Goal: Task Accomplishment & Management: Manage account settings

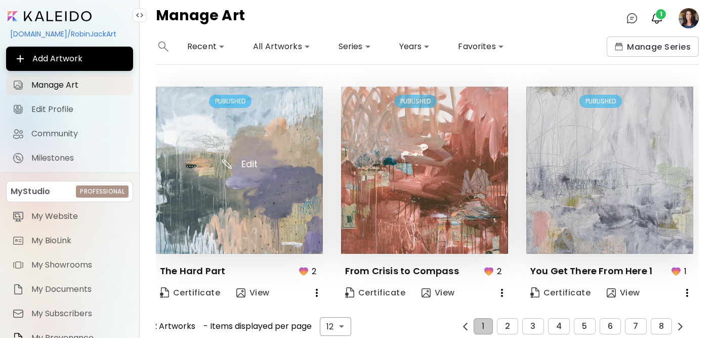
scroll to position [713, 0]
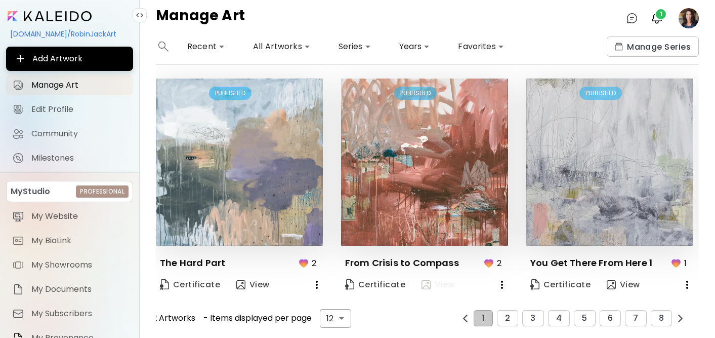
click at [435, 282] on span "View" at bounding box center [438, 284] width 33 height 11
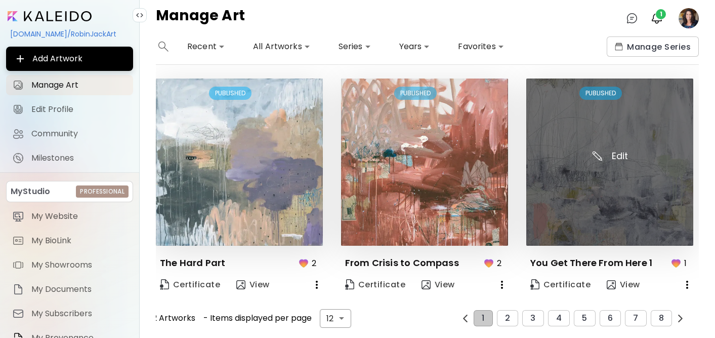
click at [590, 182] on img at bounding box center [609, 161] width 167 height 167
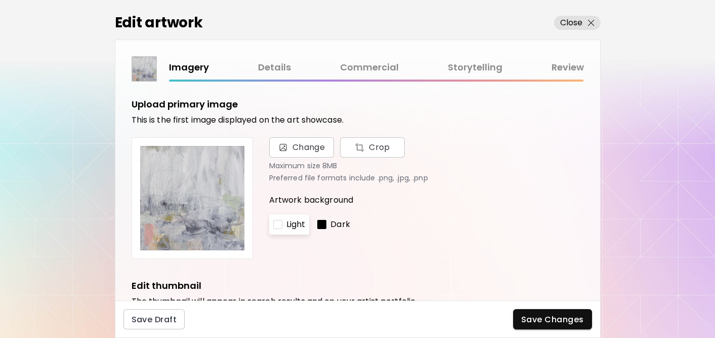
click at [266, 67] on link "Details" at bounding box center [274, 67] width 33 height 15
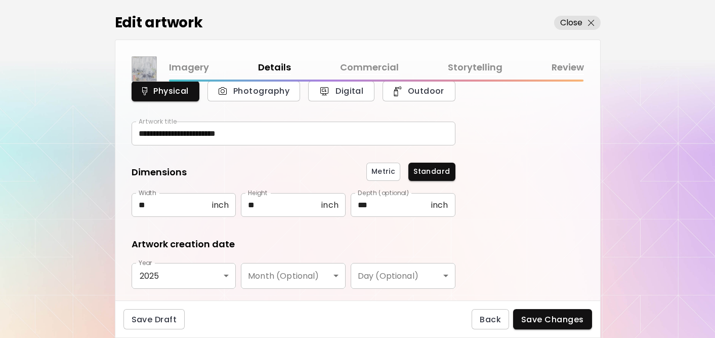
scroll to position [43, 0]
click at [581, 21] on p "Close" at bounding box center [571, 23] width 23 height 12
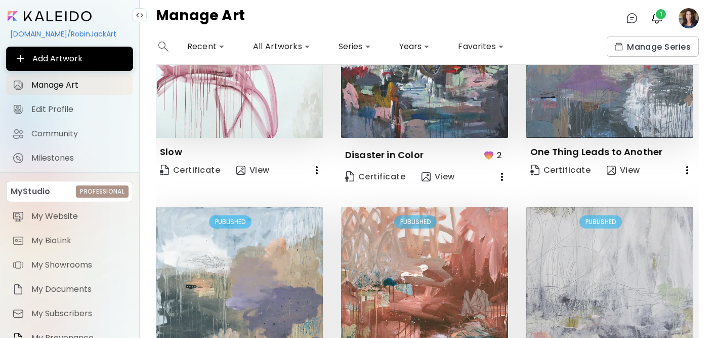
scroll to position [713, 0]
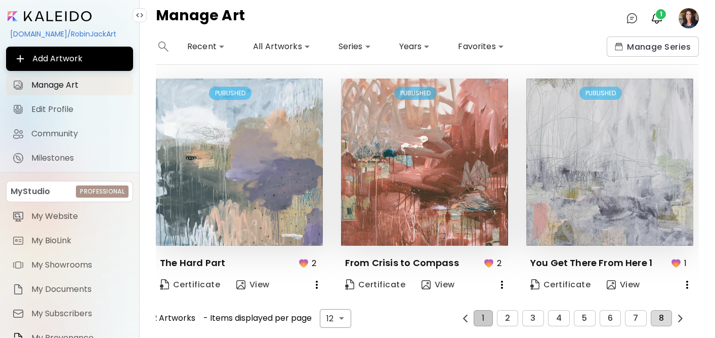
click at [663, 316] on button "8" at bounding box center [661, 318] width 21 height 16
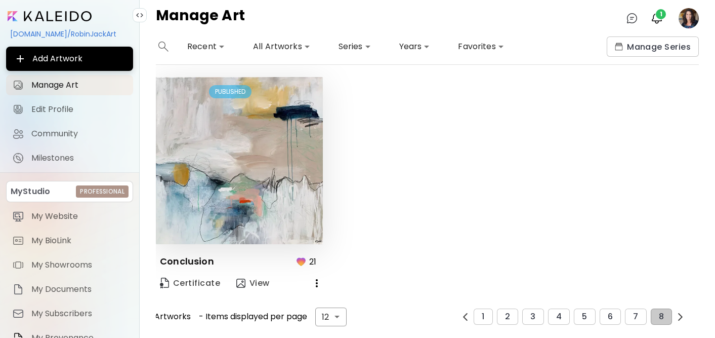
scroll to position [0, 0]
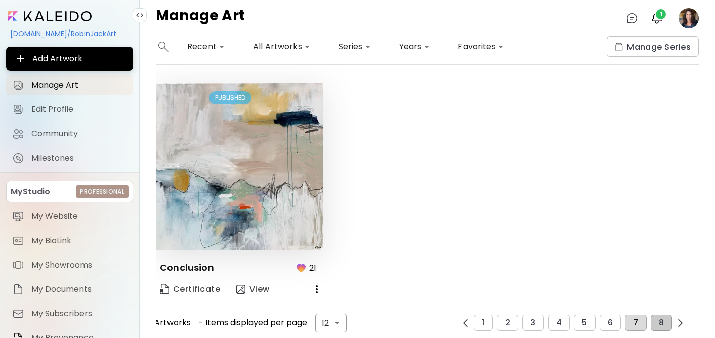
click at [635, 318] on span "7" at bounding box center [635, 322] width 5 height 9
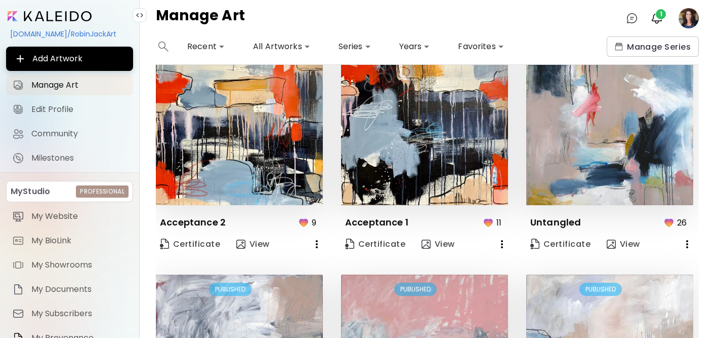
scroll to position [519, 0]
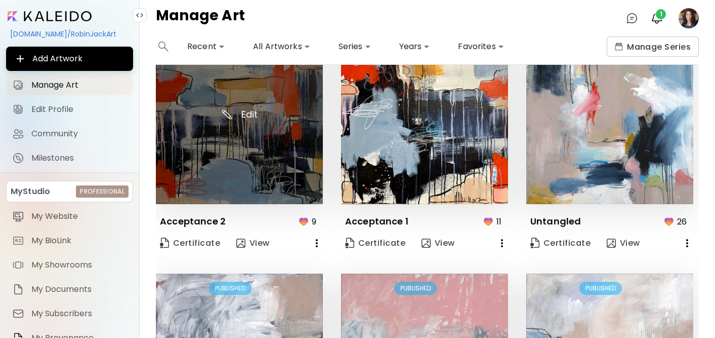
click at [291, 134] on img at bounding box center [239, 120] width 167 height 167
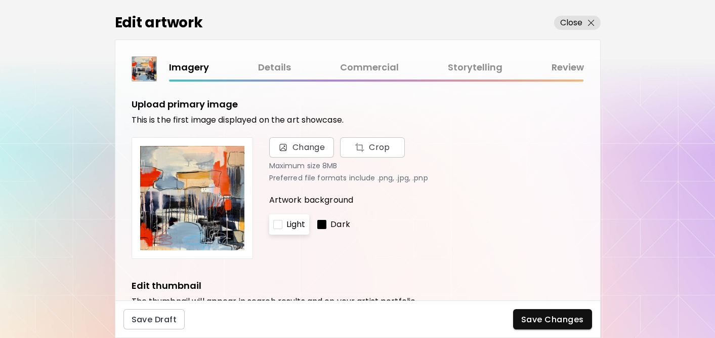
click at [273, 67] on link "Details" at bounding box center [274, 67] width 33 height 15
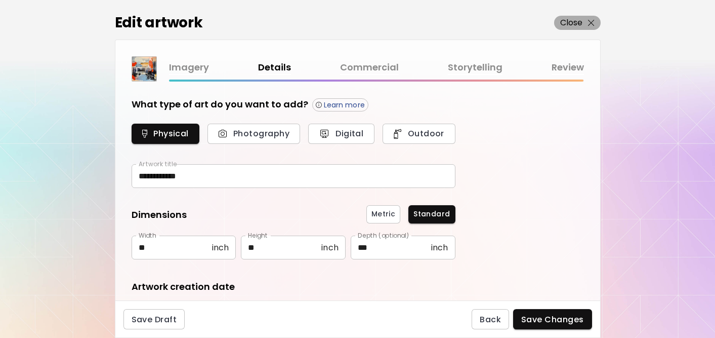
click at [566, 21] on p "Close" at bounding box center [571, 23] width 23 height 12
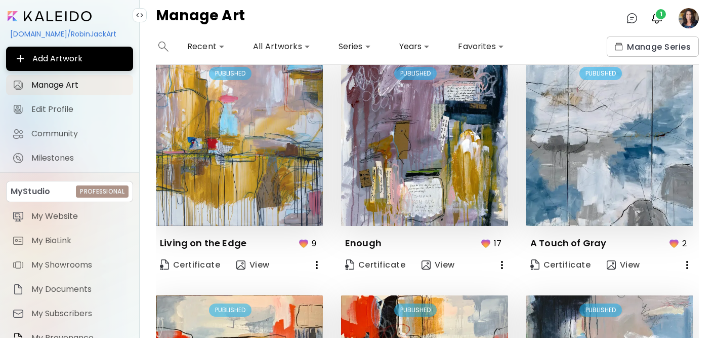
scroll to position [713, 0]
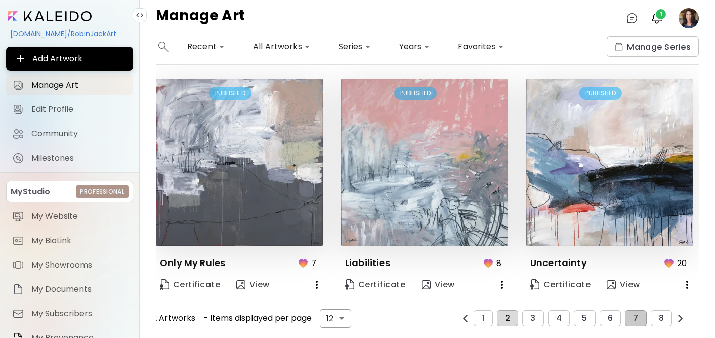
click at [509, 315] on span "2" at bounding box center [507, 317] width 5 height 9
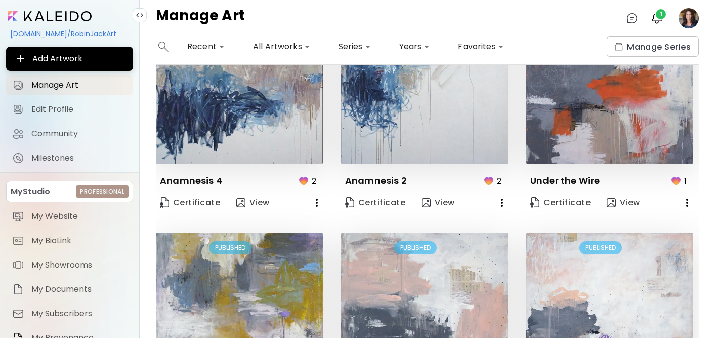
scroll to position [0, 0]
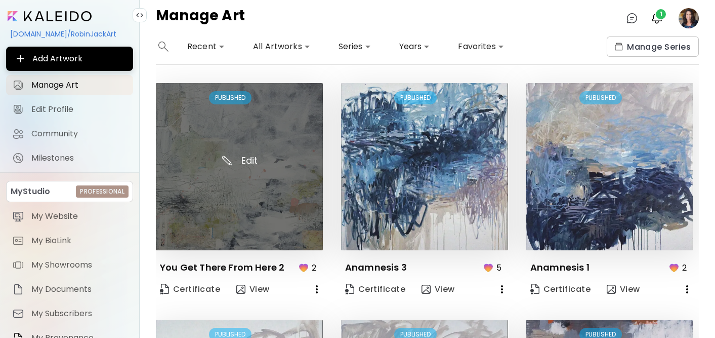
click at [222, 167] on img at bounding box center [239, 166] width 167 height 167
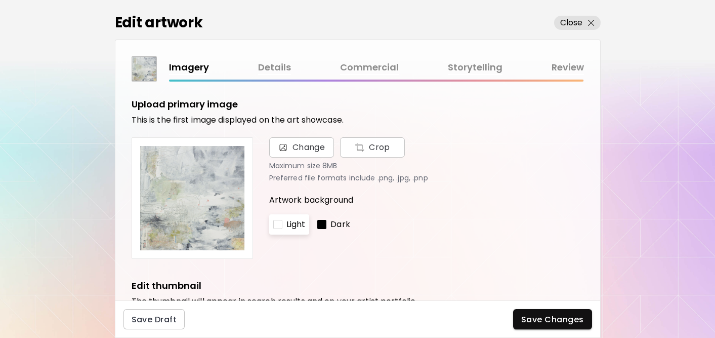
click at [279, 69] on link "Details" at bounding box center [274, 67] width 33 height 15
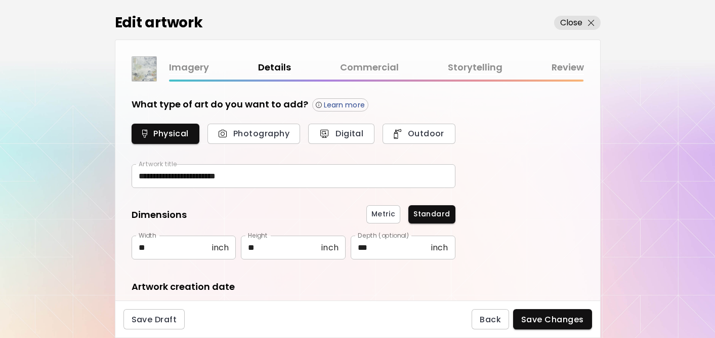
click at [375, 66] on link "Commercial" at bounding box center [369, 67] width 59 height 15
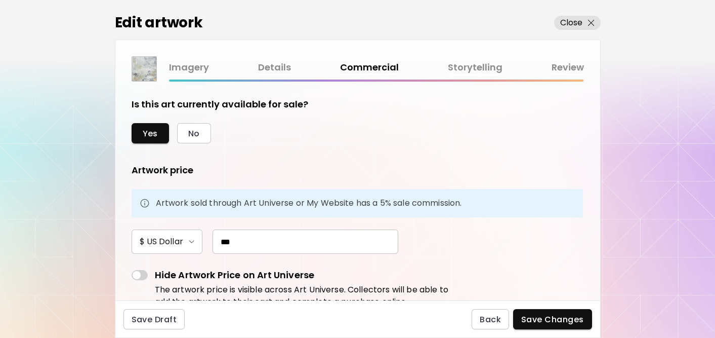
scroll to position [37, 0]
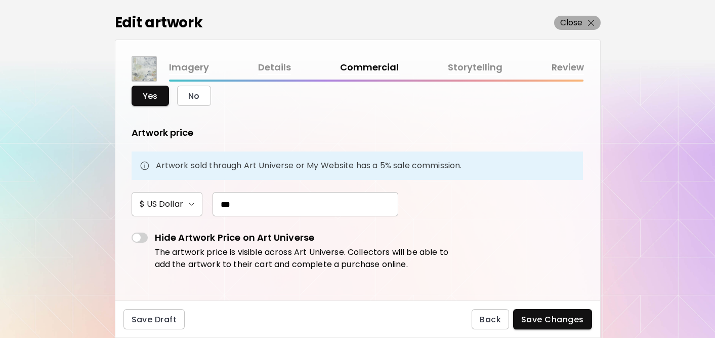
click at [574, 25] on p "Close" at bounding box center [571, 23] width 23 height 12
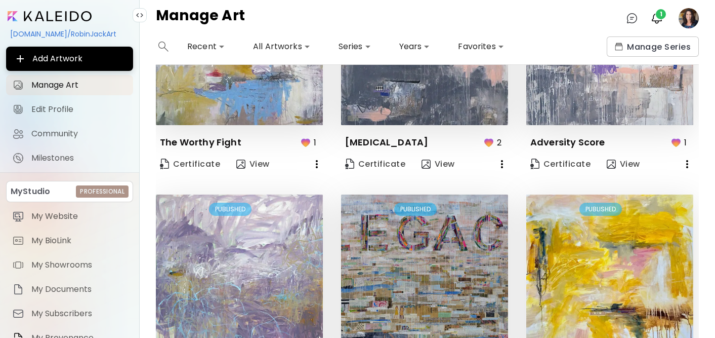
scroll to position [713, 0]
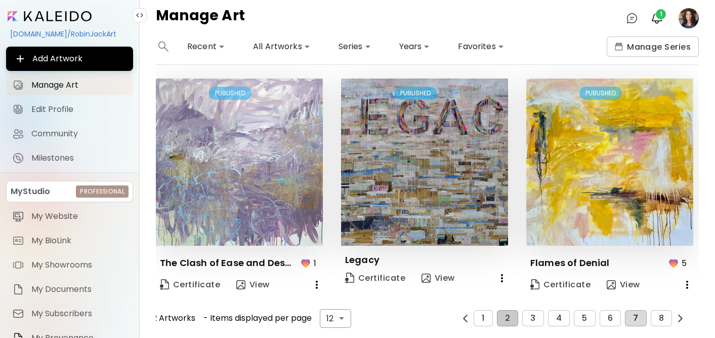
click at [641, 318] on button "7" at bounding box center [635, 318] width 21 height 16
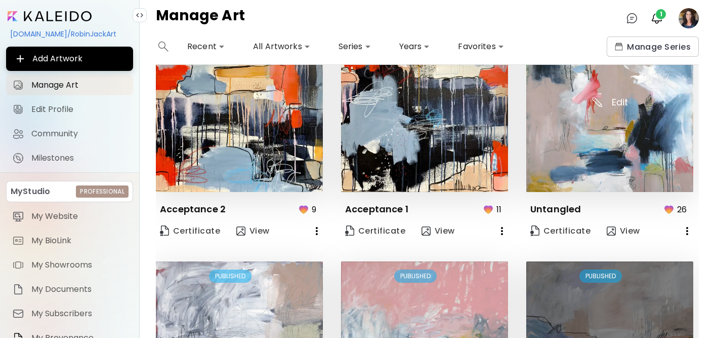
scroll to position [479, 0]
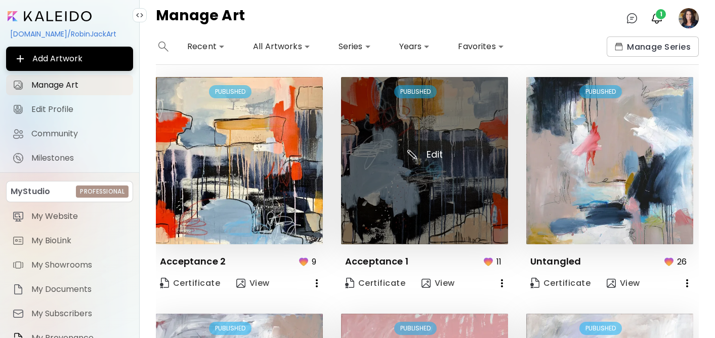
click at [462, 129] on img at bounding box center [424, 160] width 167 height 167
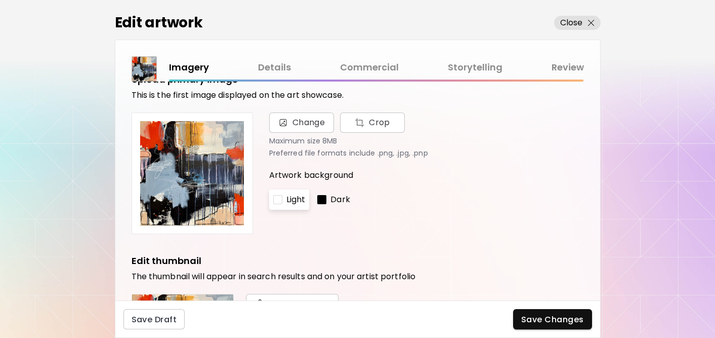
scroll to position [26, 0]
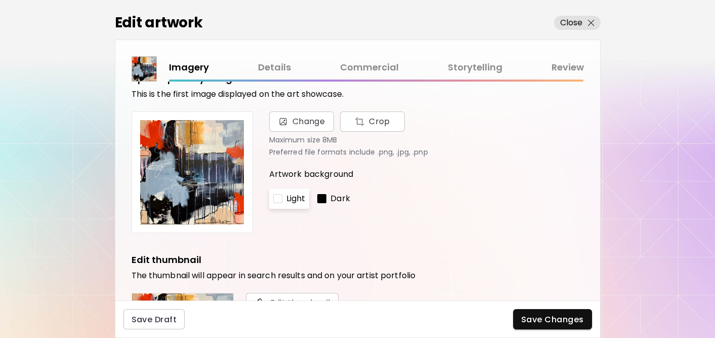
click at [386, 67] on link "Commercial" at bounding box center [369, 67] width 59 height 15
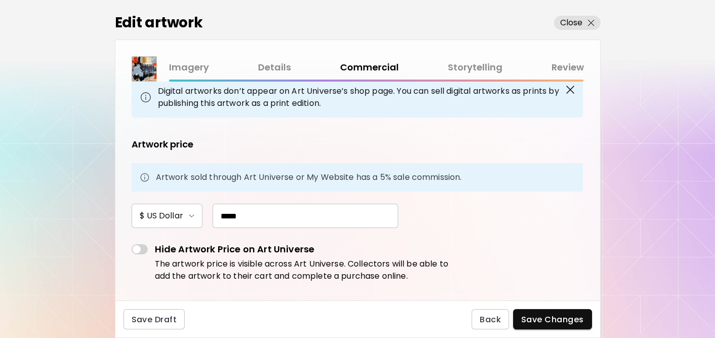
scroll to position [72, 0]
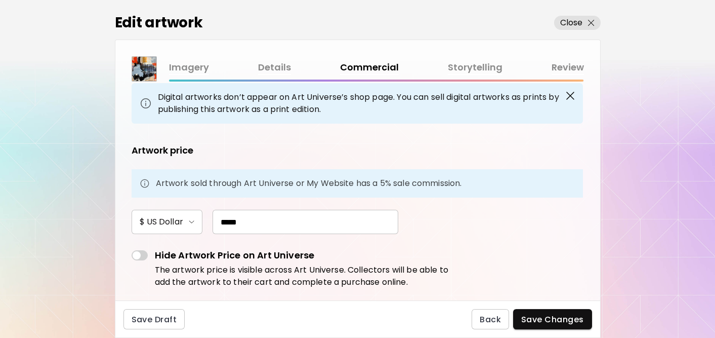
click at [246, 220] on input "*****" at bounding box center [306, 221] width 186 height 24
type input "*"
type input "***"
click at [540, 315] on span "Save Changes" at bounding box center [552, 319] width 63 height 11
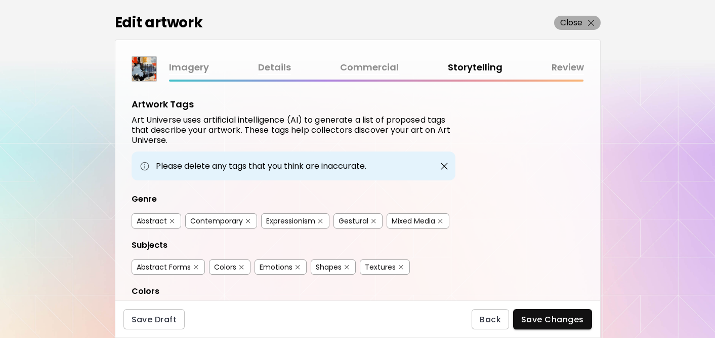
click at [579, 17] on p "Close" at bounding box center [571, 23] width 23 height 12
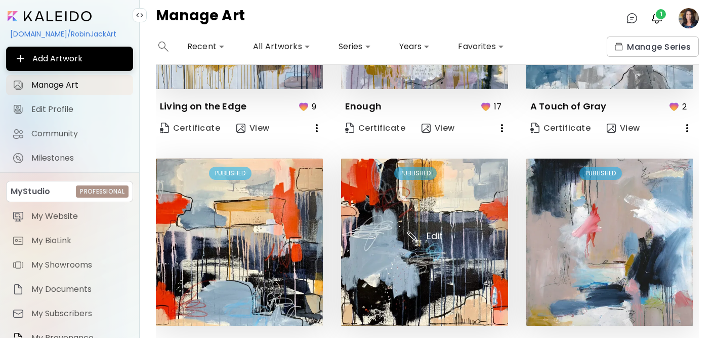
scroll to position [459, 0]
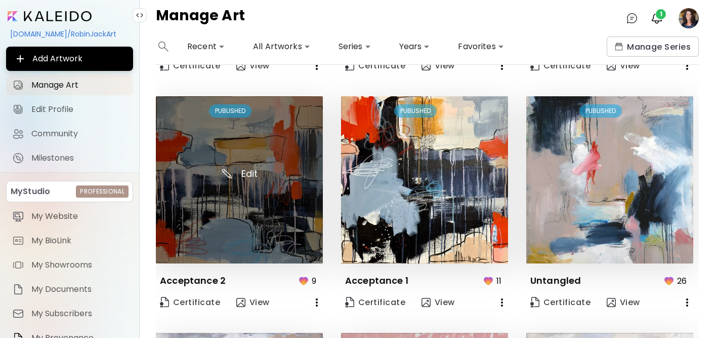
click at [234, 174] on img at bounding box center [239, 179] width 167 height 167
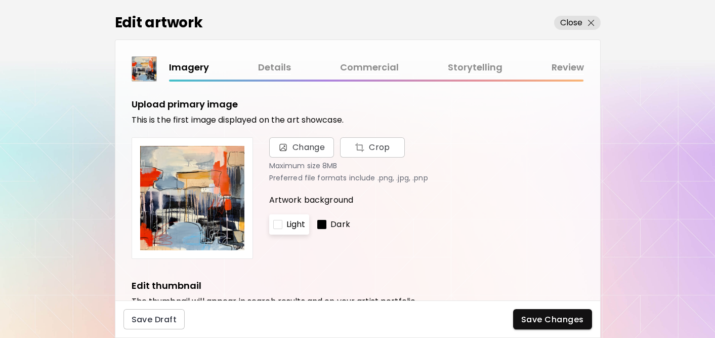
click at [365, 64] on link "Commercial" at bounding box center [369, 67] width 59 height 15
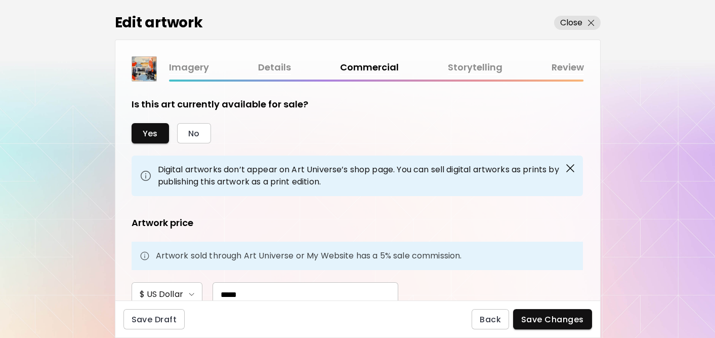
click at [249, 290] on input "*****" at bounding box center [306, 294] width 186 height 24
type input "*"
type input "***"
click at [542, 315] on span "Save Changes" at bounding box center [552, 319] width 63 height 11
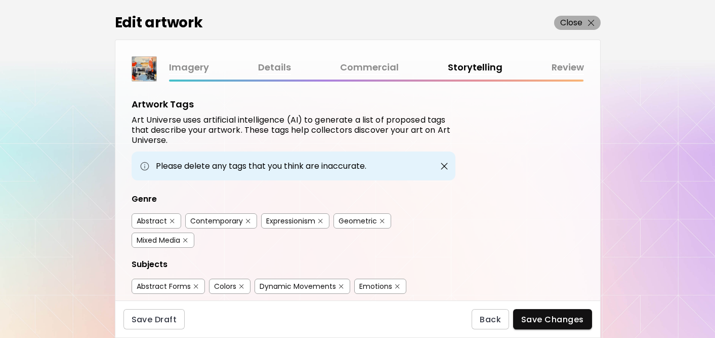
click at [575, 19] on p "Close" at bounding box center [571, 23] width 23 height 12
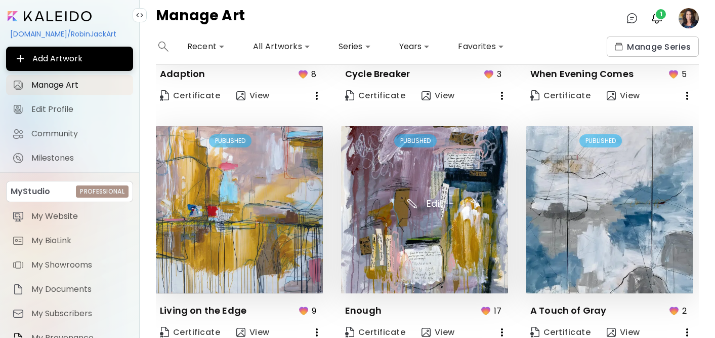
scroll to position [713, 0]
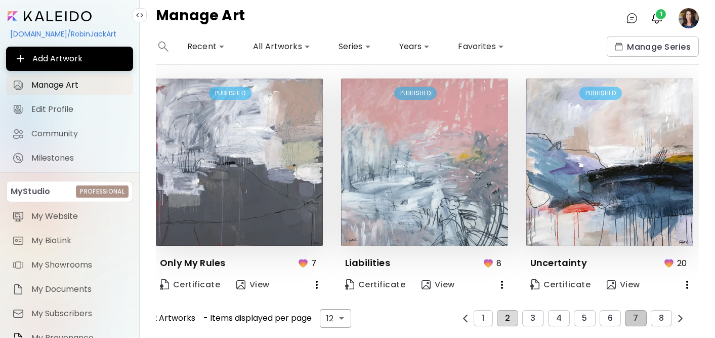
click at [507, 321] on span "2" at bounding box center [507, 317] width 5 height 9
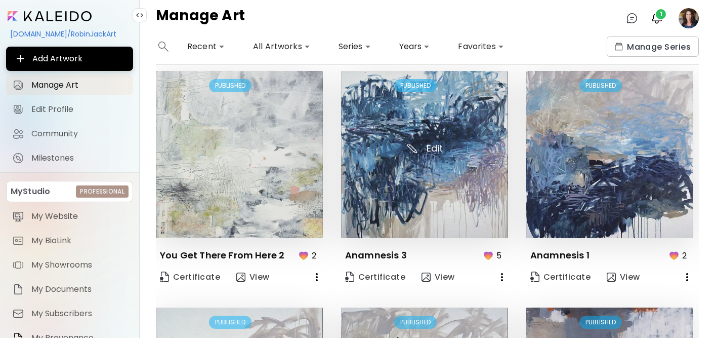
scroll to position [0, 0]
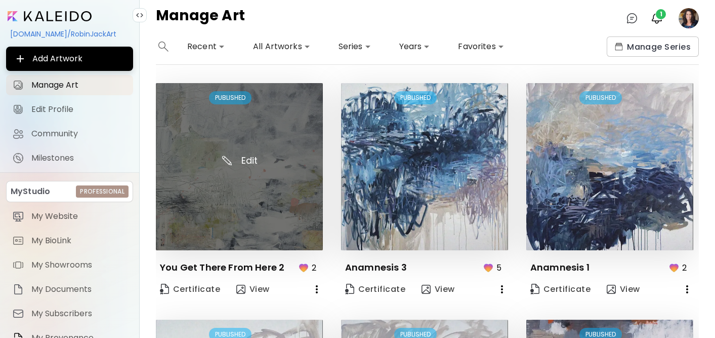
click at [269, 174] on img at bounding box center [239, 166] width 167 height 167
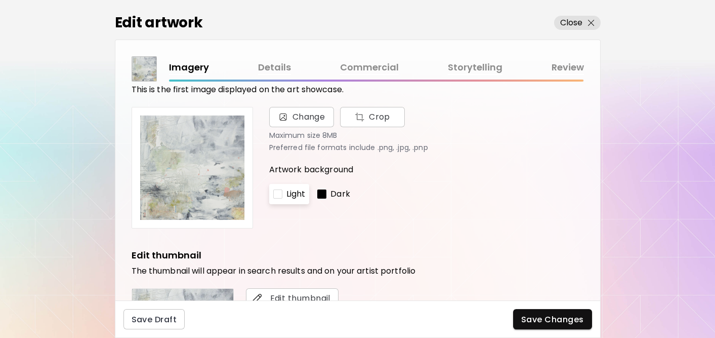
scroll to position [31, 0]
click at [391, 70] on link "Commercial" at bounding box center [369, 67] width 59 height 15
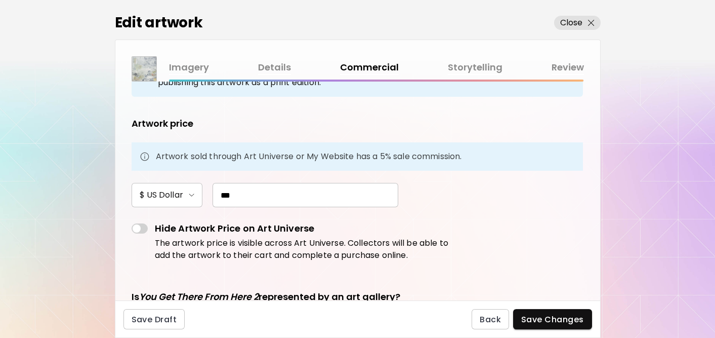
scroll to position [56, 0]
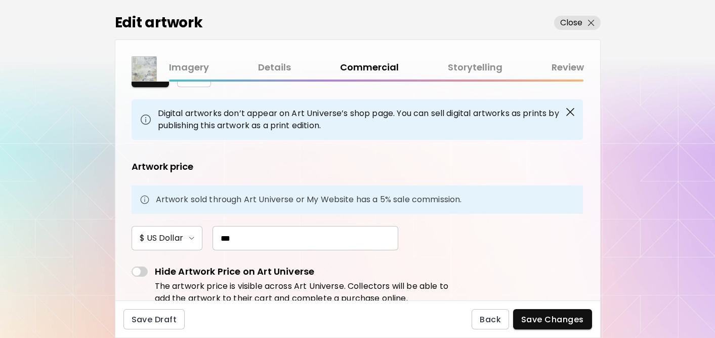
click at [249, 241] on input "***" at bounding box center [306, 238] width 186 height 24
type input "*"
type input "***"
click at [536, 316] on span "Save Changes" at bounding box center [552, 319] width 63 height 11
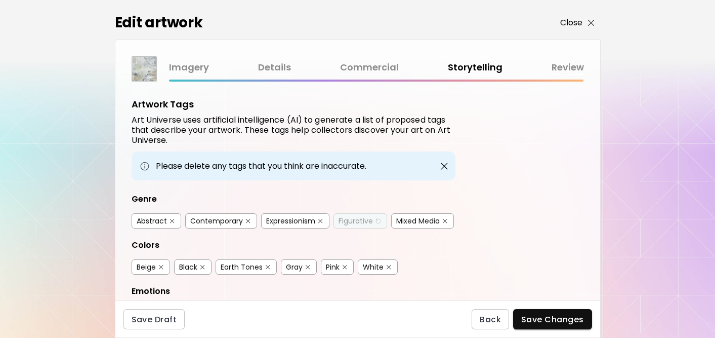
click at [574, 21] on p "Close" at bounding box center [571, 23] width 23 height 12
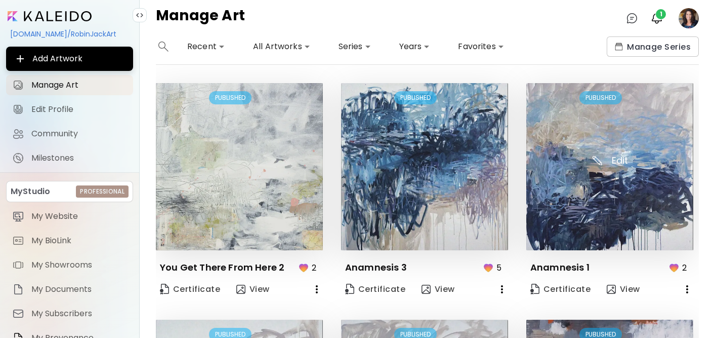
scroll to position [713, 0]
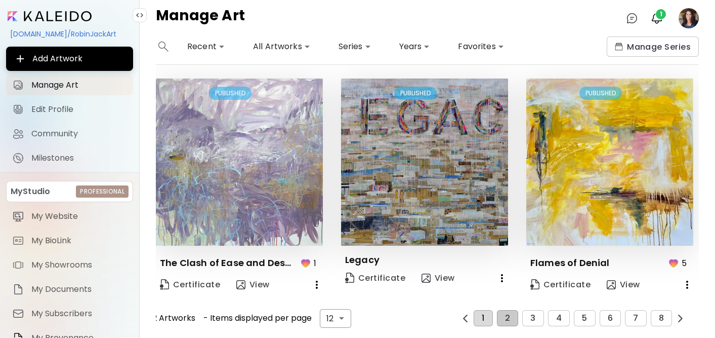
click at [482, 313] on span "1" at bounding box center [483, 317] width 3 height 9
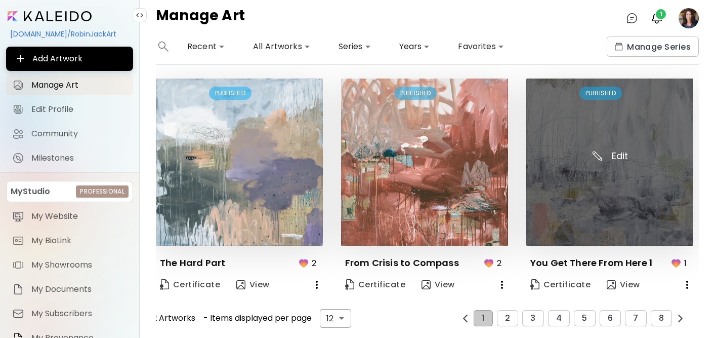
click at [603, 141] on img at bounding box center [609, 161] width 167 height 167
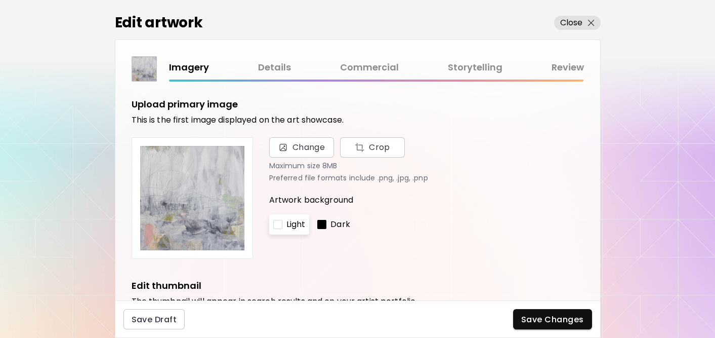
click at [362, 65] on link "Commercial" at bounding box center [369, 67] width 59 height 15
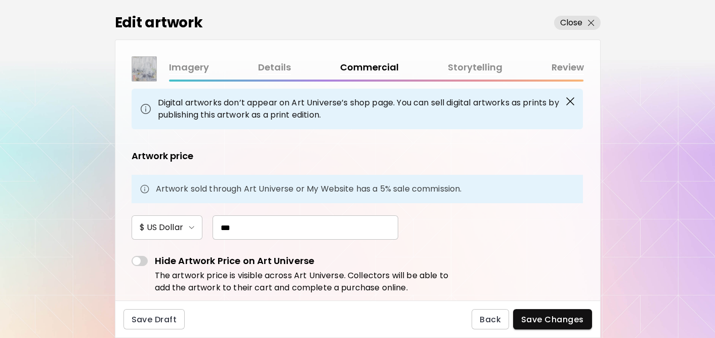
scroll to position [70, 0]
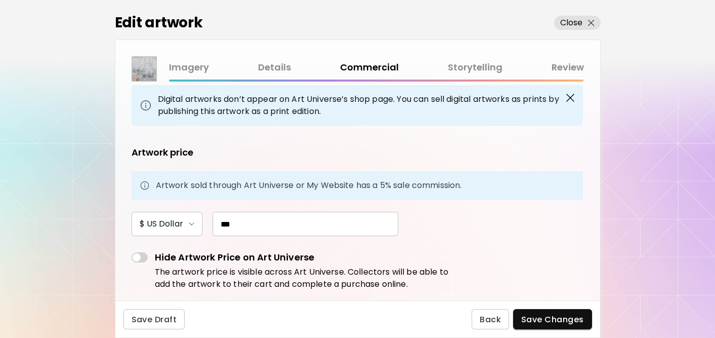
click at [239, 227] on input "***" at bounding box center [306, 224] width 186 height 24
type input "***"
click at [534, 315] on span "Save Changes" at bounding box center [552, 319] width 63 height 11
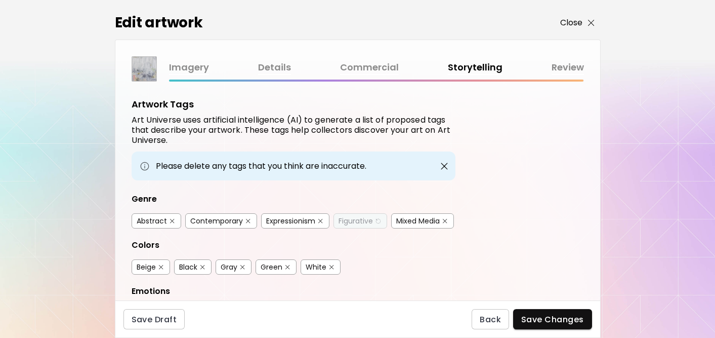
click at [571, 21] on p "Close" at bounding box center [571, 23] width 23 height 12
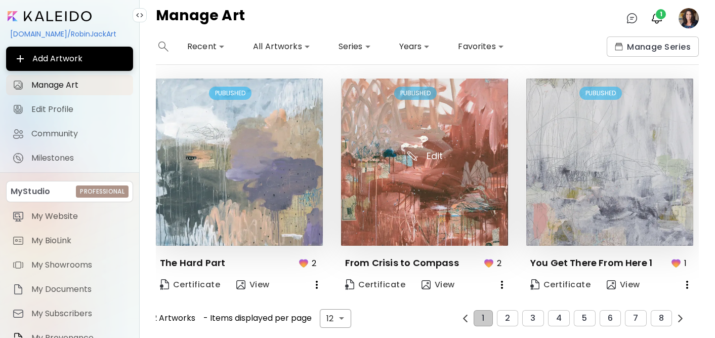
scroll to position [713, 0]
click at [508, 319] on span "2" at bounding box center [507, 318] width 5 height 9
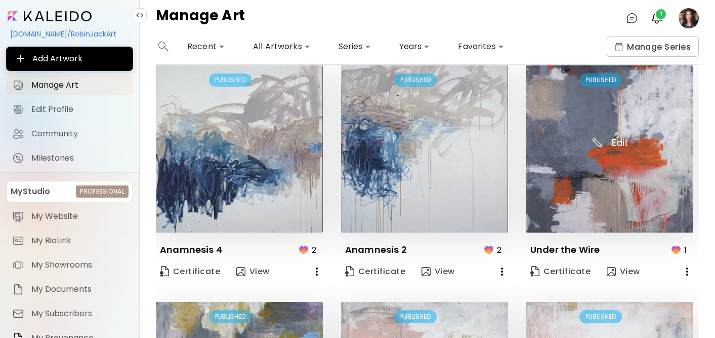
scroll to position [713, 0]
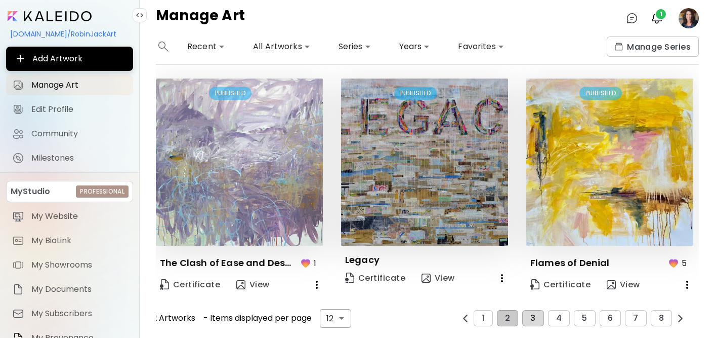
click at [534, 322] on button "3" at bounding box center [532, 318] width 21 height 16
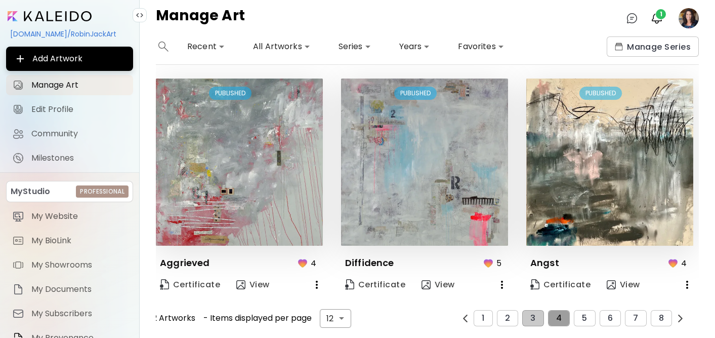
click at [557, 317] on span "4" at bounding box center [559, 317] width 6 height 9
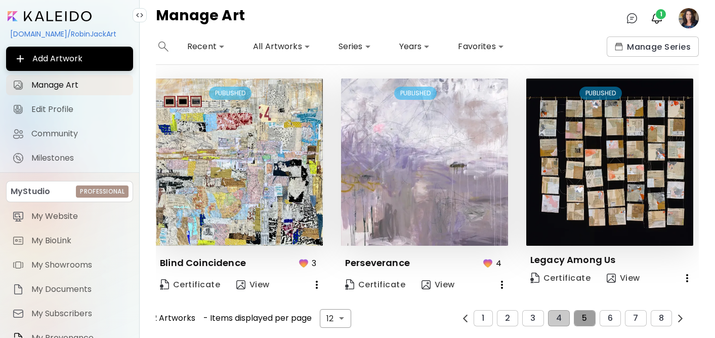
click at [583, 321] on button "5" at bounding box center [584, 318] width 21 height 16
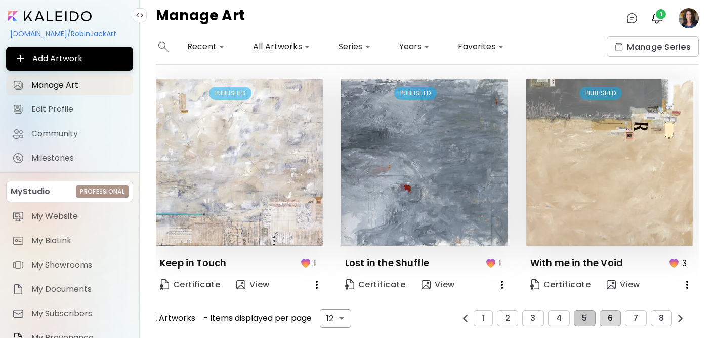
click at [607, 320] on button "6" at bounding box center [610, 318] width 21 height 16
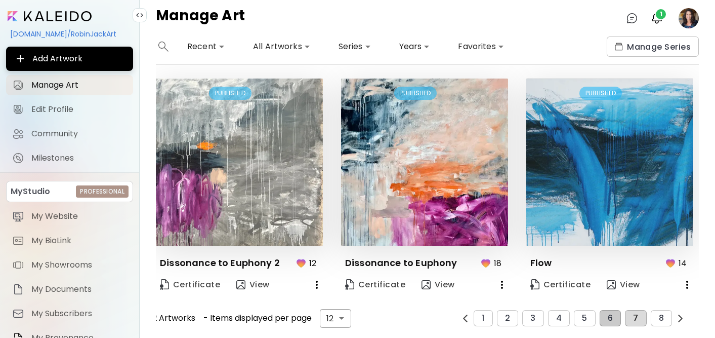
click at [636, 319] on span "7" at bounding box center [635, 317] width 5 height 9
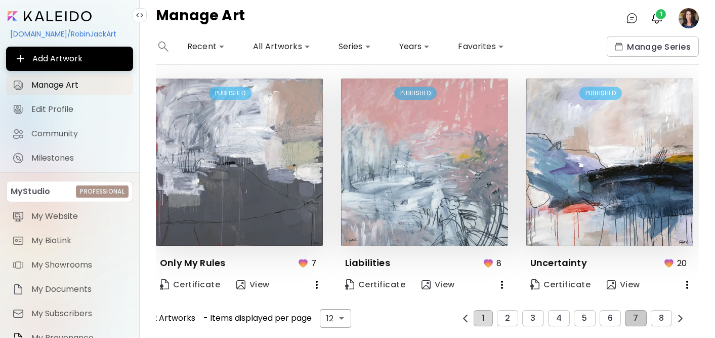
click at [480, 319] on button "1" at bounding box center [483, 318] width 19 height 16
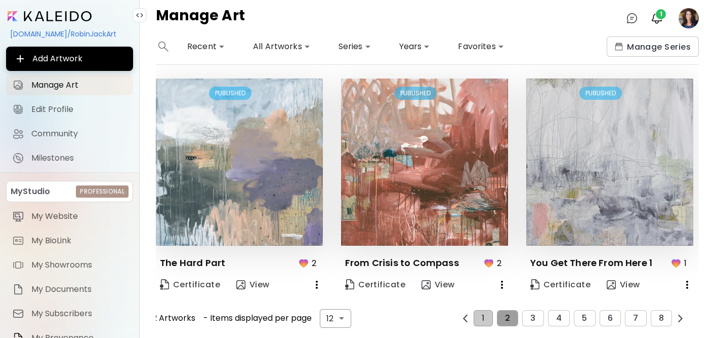
click at [506, 315] on button "2" at bounding box center [507, 318] width 21 height 16
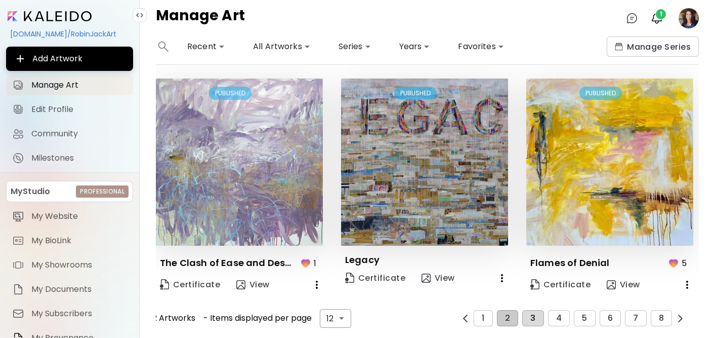
click at [532, 319] on span "3" at bounding box center [532, 317] width 5 height 9
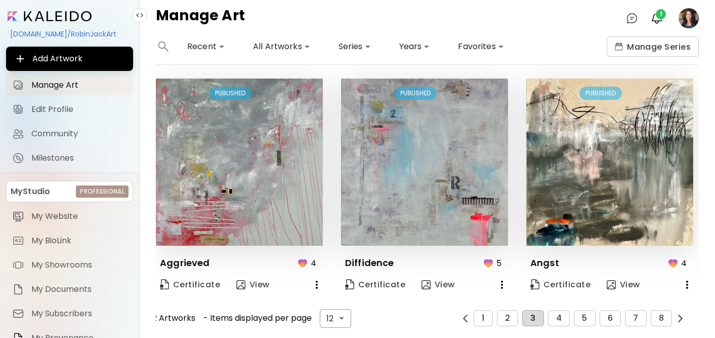
click at [534, 316] on span "3" at bounding box center [532, 317] width 5 height 9
click at [558, 318] on span "4" at bounding box center [559, 317] width 6 height 9
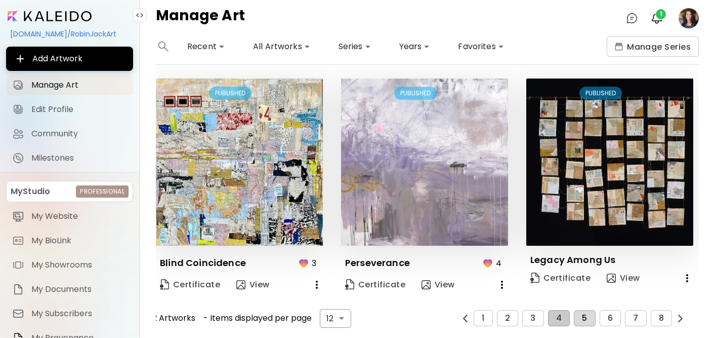
click at [585, 318] on span "5" at bounding box center [584, 317] width 5 height 9
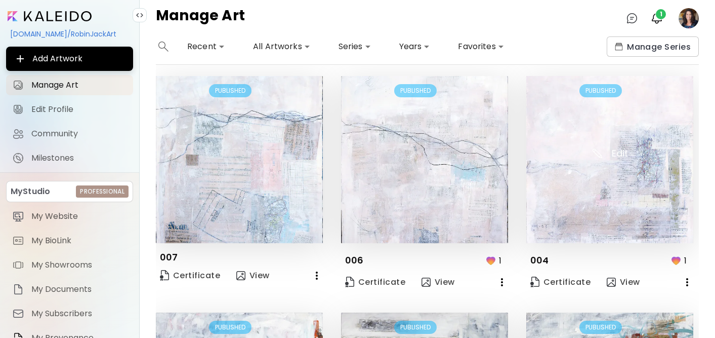
scroll to position [0, 0]
